Goal: Use online tool/utility

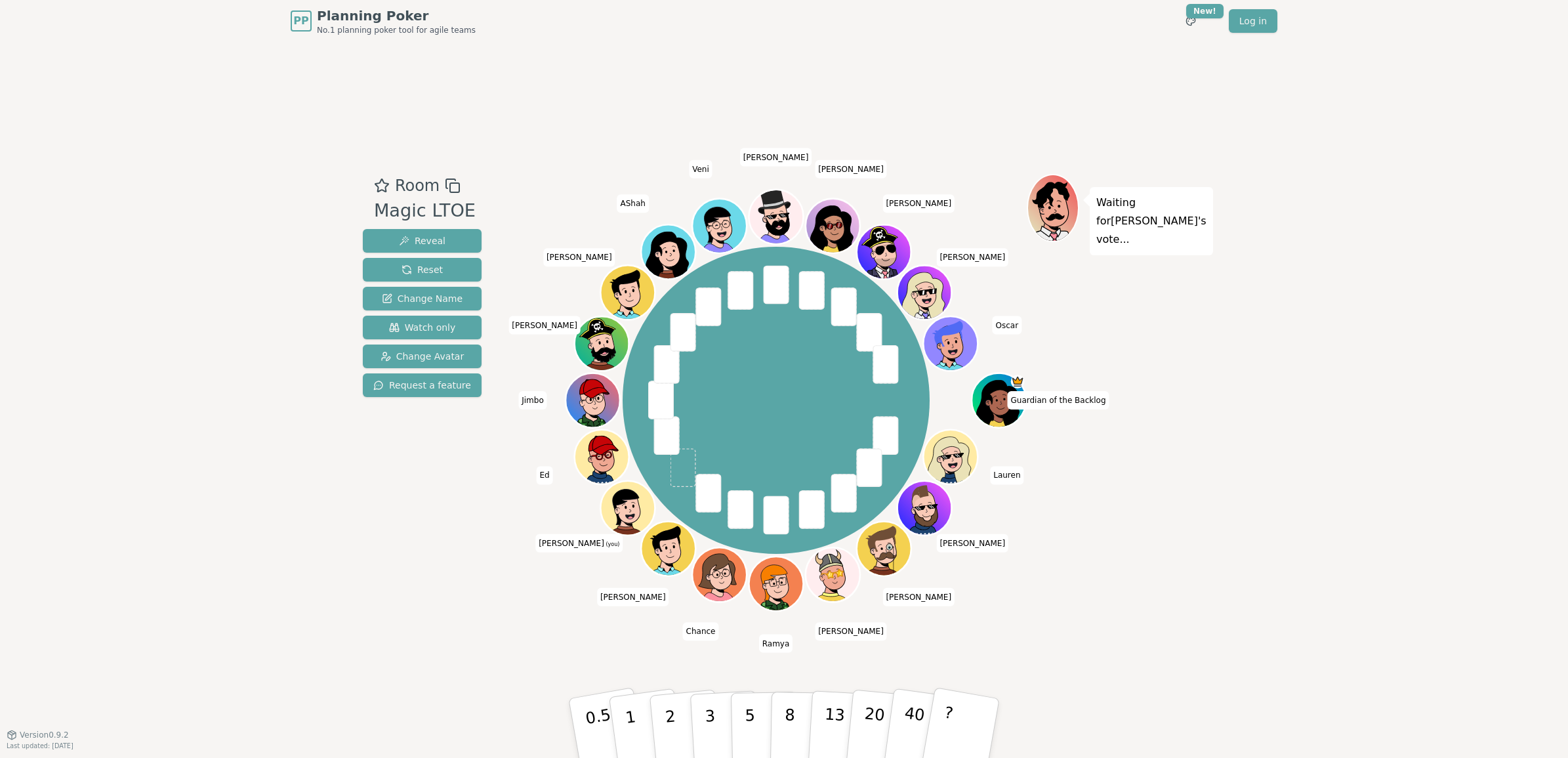
drag, startPoint x: 711, startPoint y: 722, endPoint x: 718, endPoint y: 720, distance: 7.3
click at [711, 722] on p "3" at bounding box center [712, 742] width 15 height 72
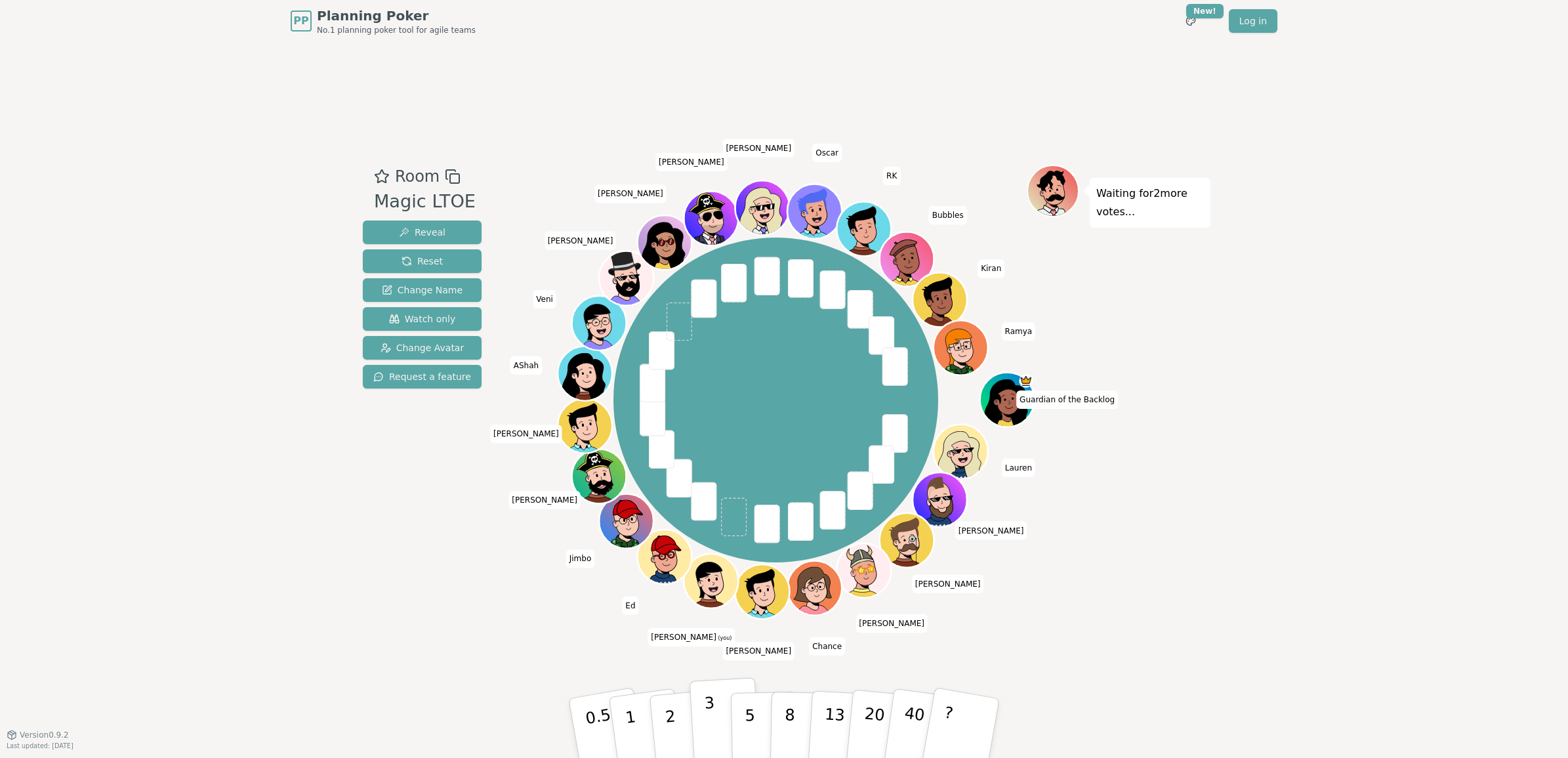
click at [707, 720] on p "3" at bounding box center [711, 729] width 15 height 72
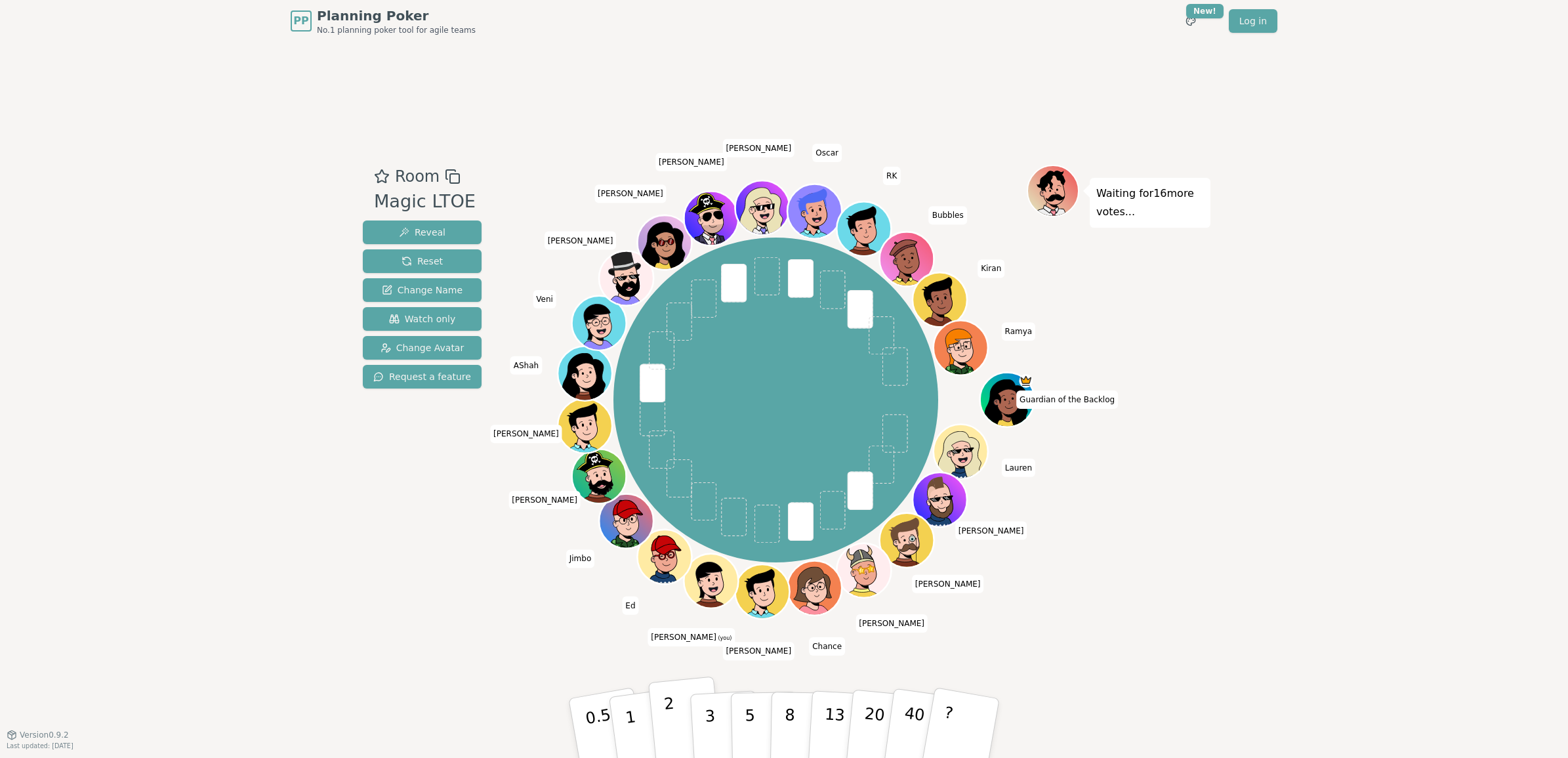
click at [676, 732] on button "2" at bounding box center [685, 728] width 74 height 104
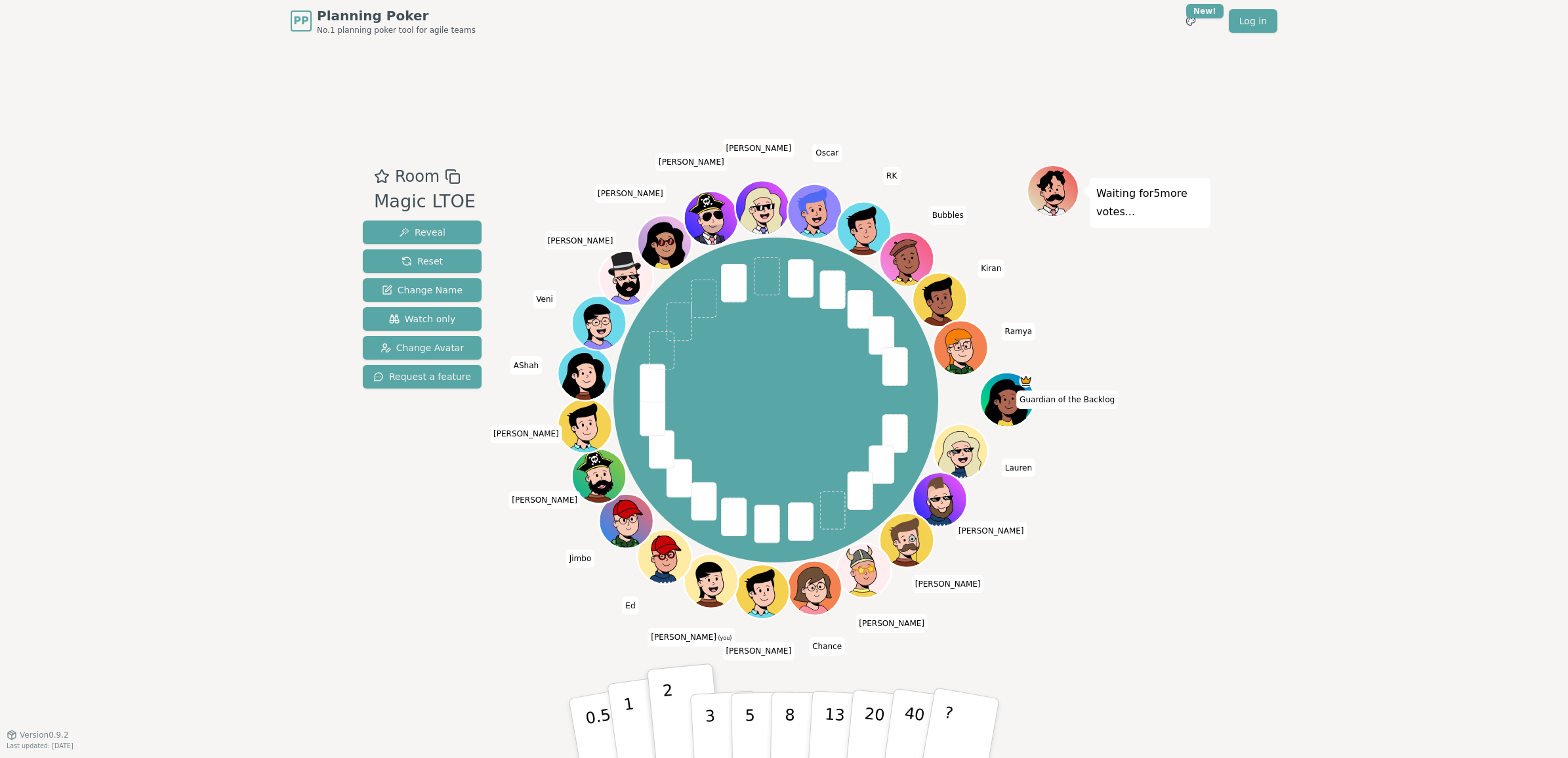
click at [641, 710] on button "1" at bounding box center [646, 728] width 78 height 106
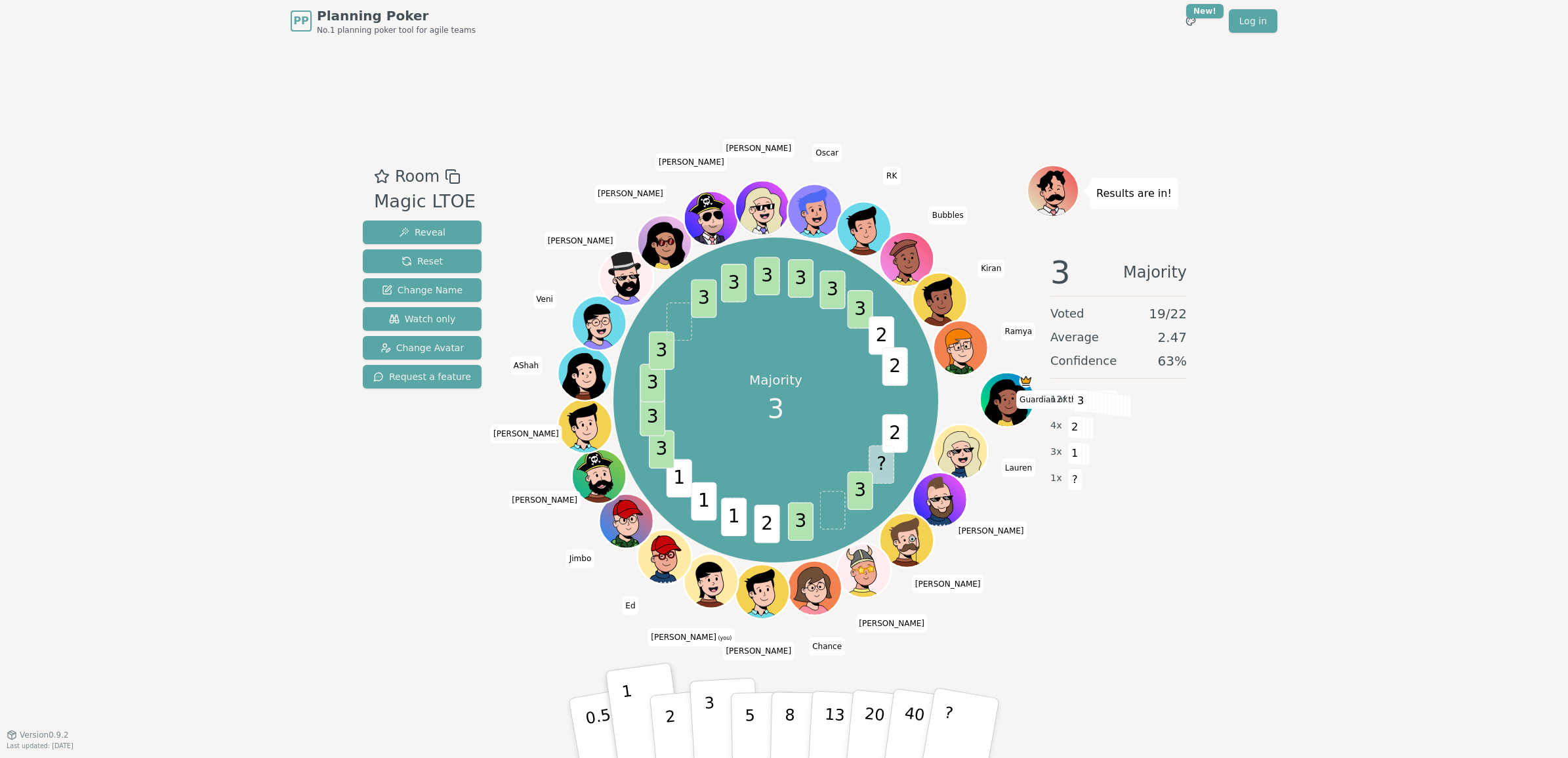
click at [702, 718] on button "3" at bounding box center [725, 728] width 72 height 102
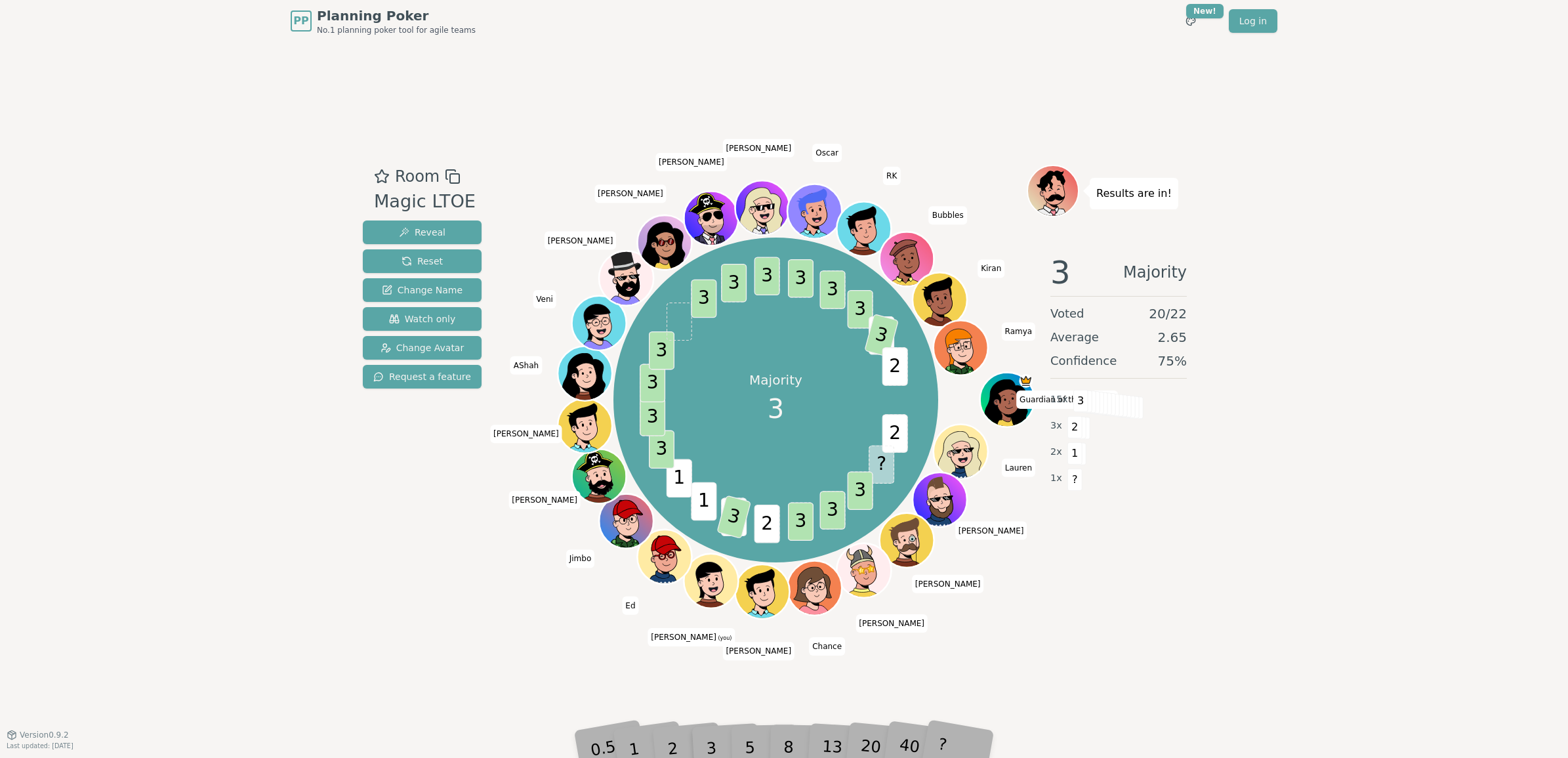
click at [671, 745] on div "2" at bounding box center [685, 728] width 44 height 49
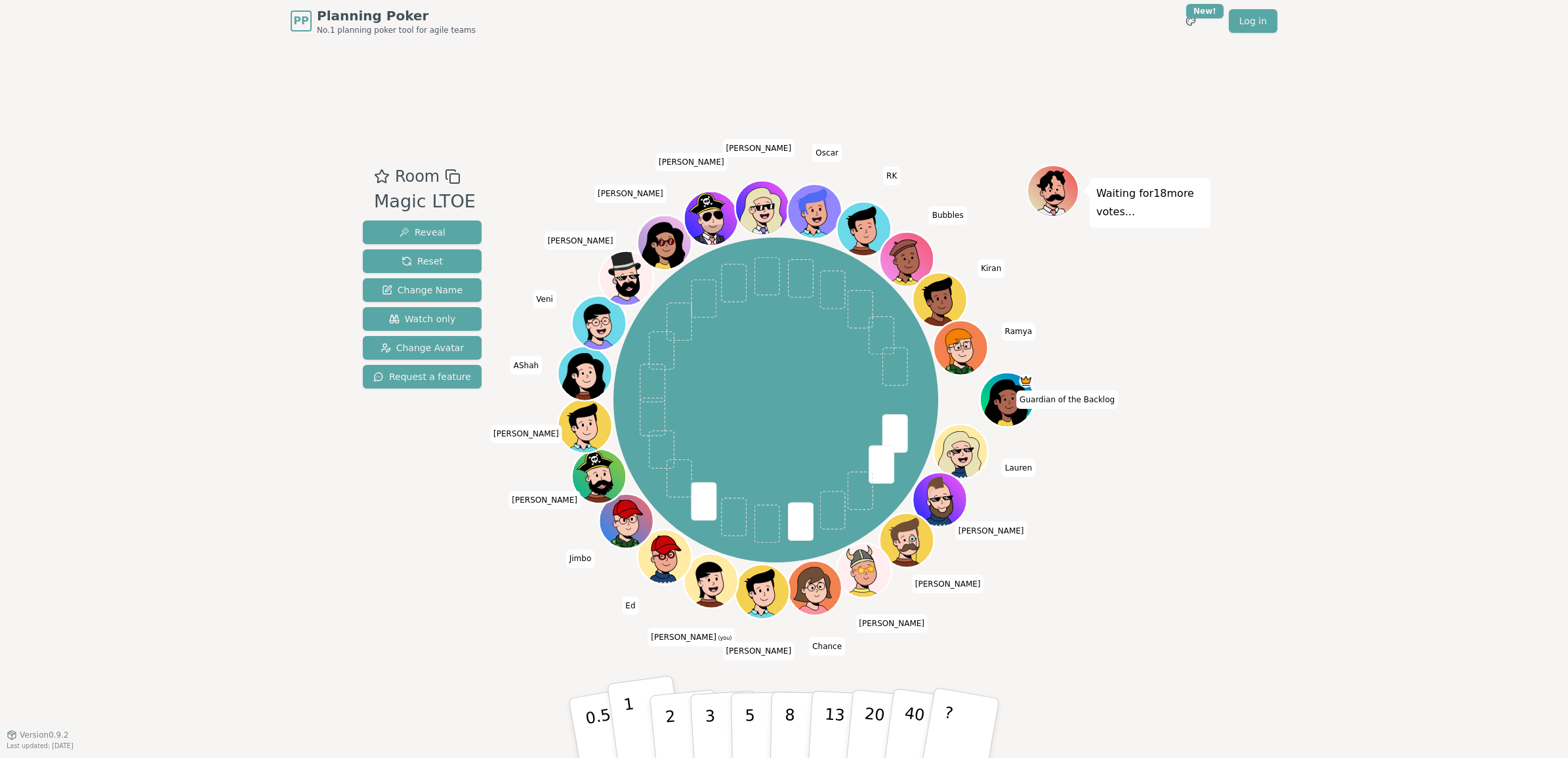
click at [637, 728] on button "1" at bounding box center [646, 728] width 78 height 106
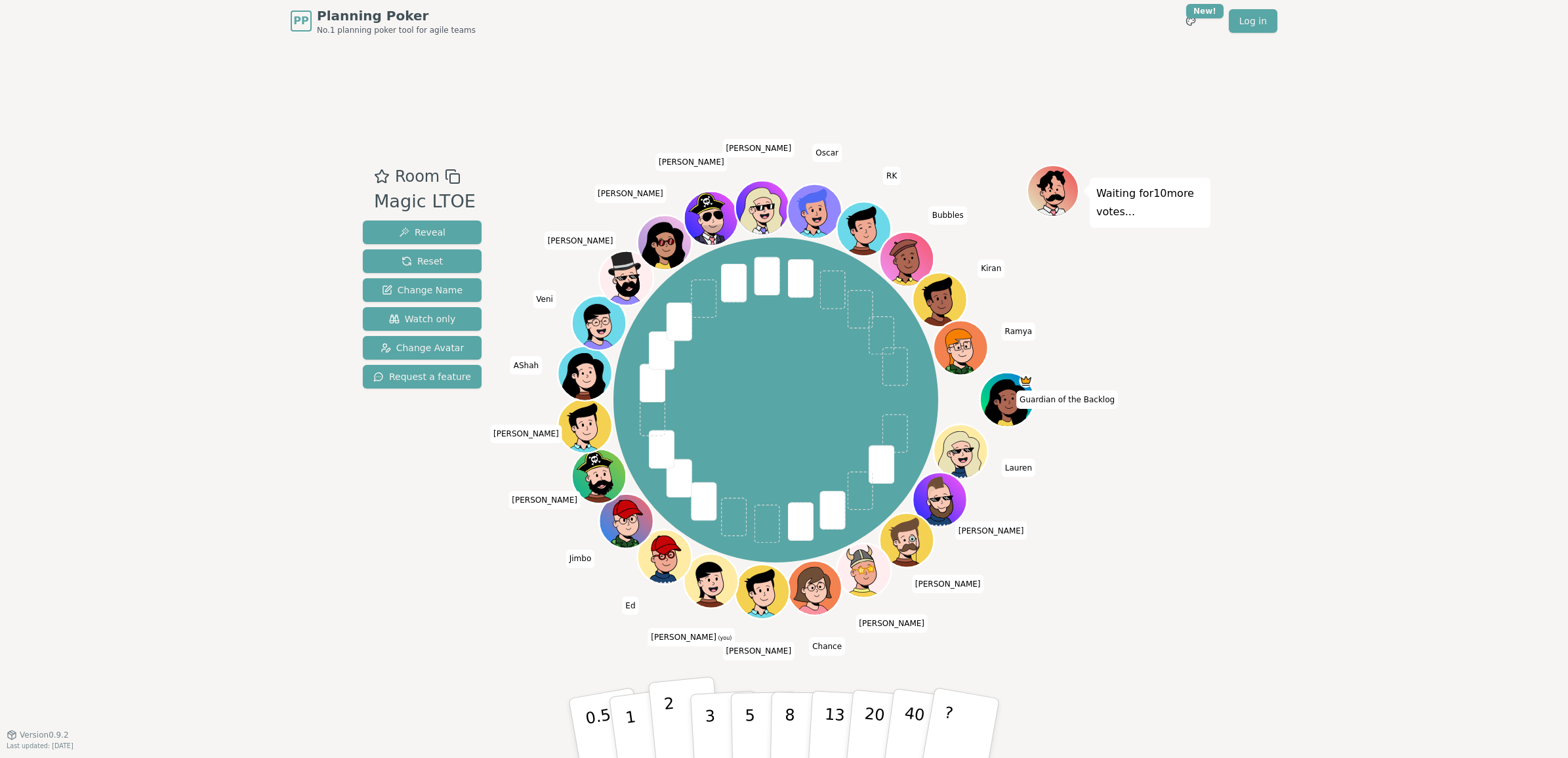
click at [677, 717] on button "2" at bounding box center [685, 728] width 74 height 104
drag, startPoint x: 706, startPoint y: 713, endPoint x: 700, endPoint y: 707, distance: 8.5
click at [706, 713] on p "3" at bounding box center [711, 729] width 15 height 72
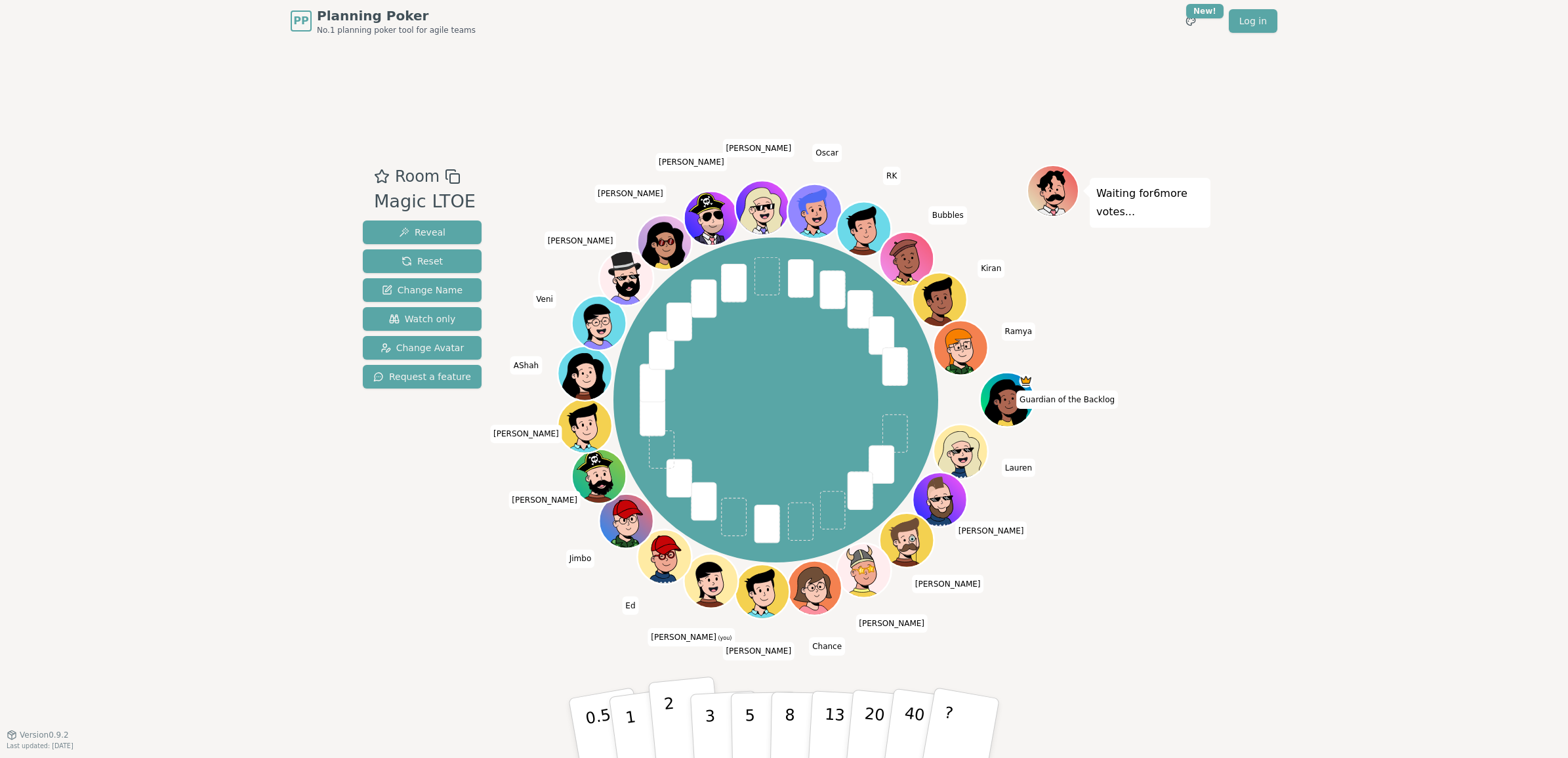
click at [674, 726] on button "2" at bounding box center [685, 728] width 74 height 104
